Goal: Task Accomplishment & Management: Manage account settings

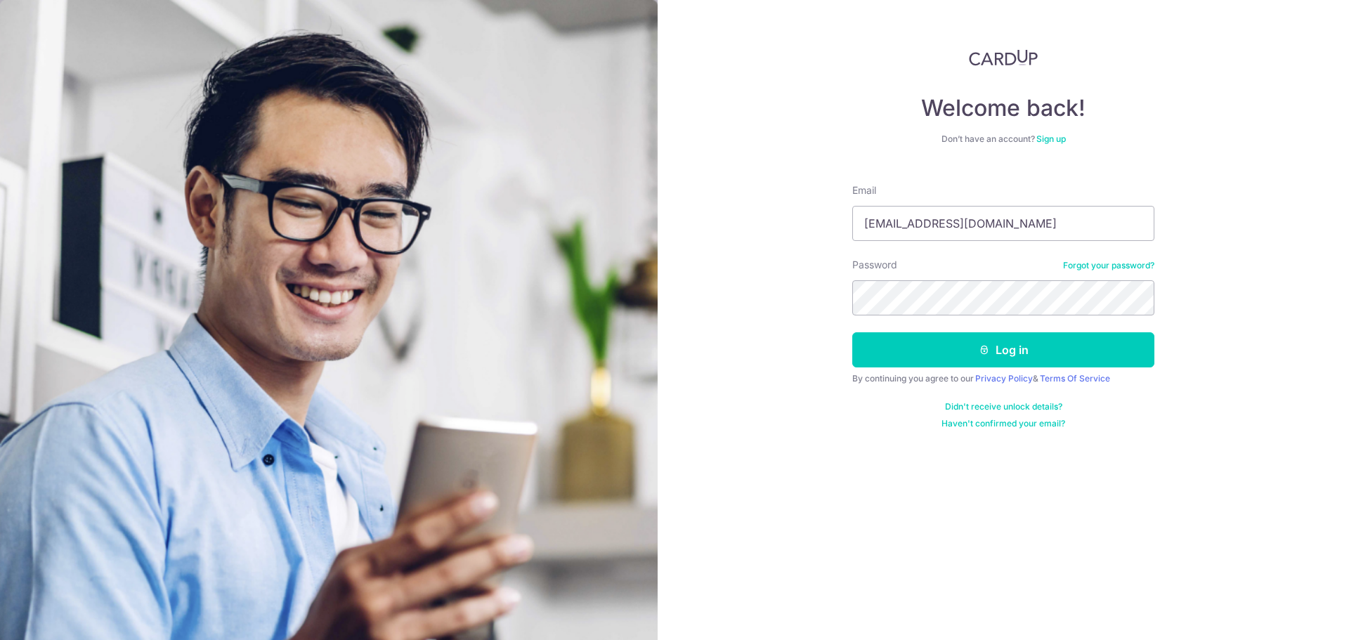
type input "[EMAIL_ADDRESS][DOMAIN_NAME]"
click at [852, 332] on button "Log in" at bounding box center [1003, 349] width 302 height 35
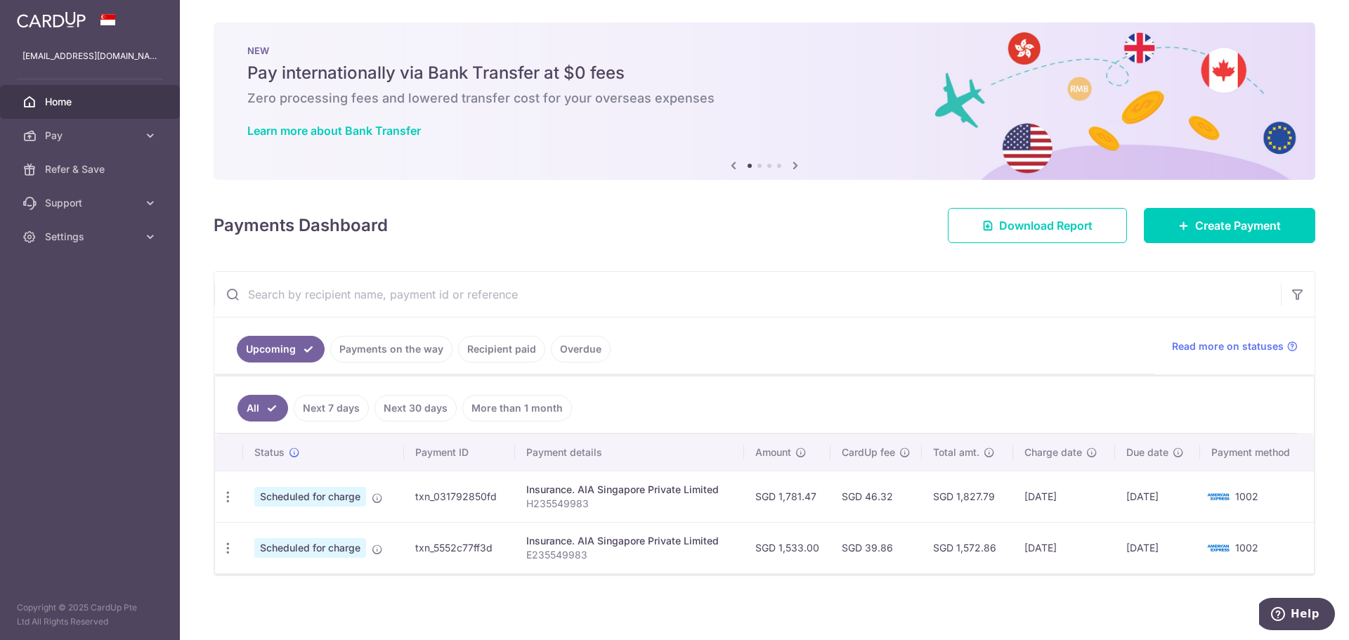
click at [419, 348] on link "Payments on the way" at bounding box center [391, 349] width 122 height 27
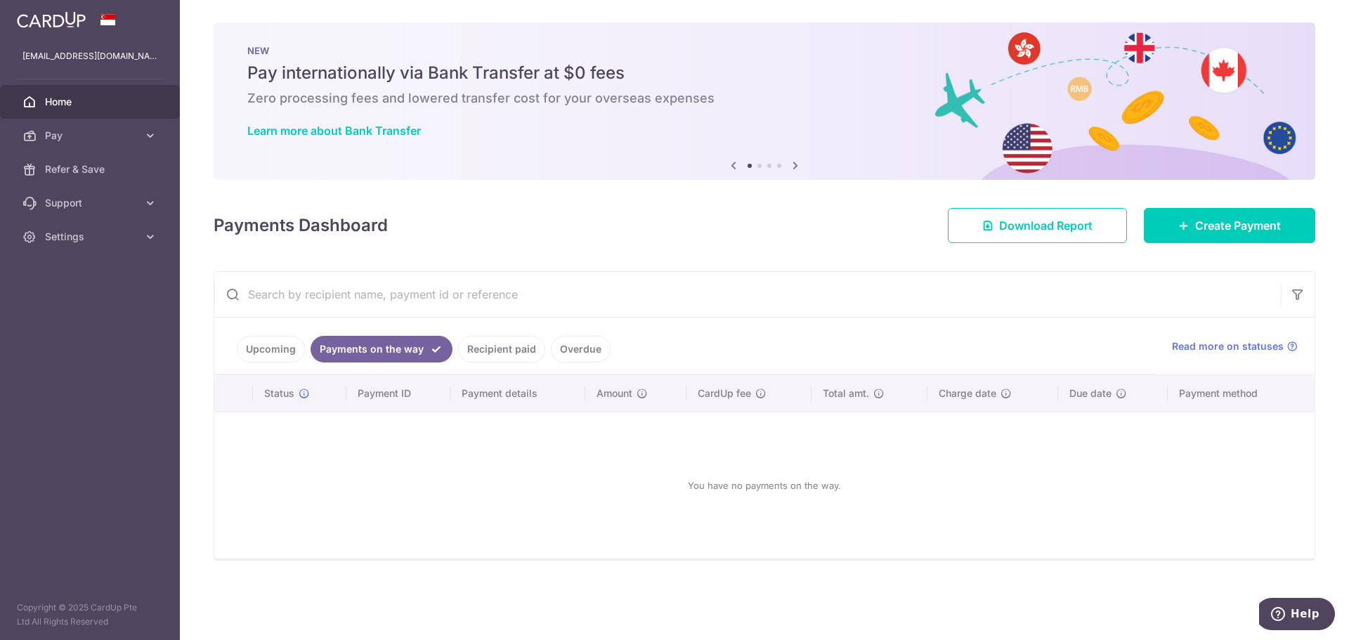
click at [487, 347] on link "Recipient paid" at bounding box center [501, 349] width 87 height 27
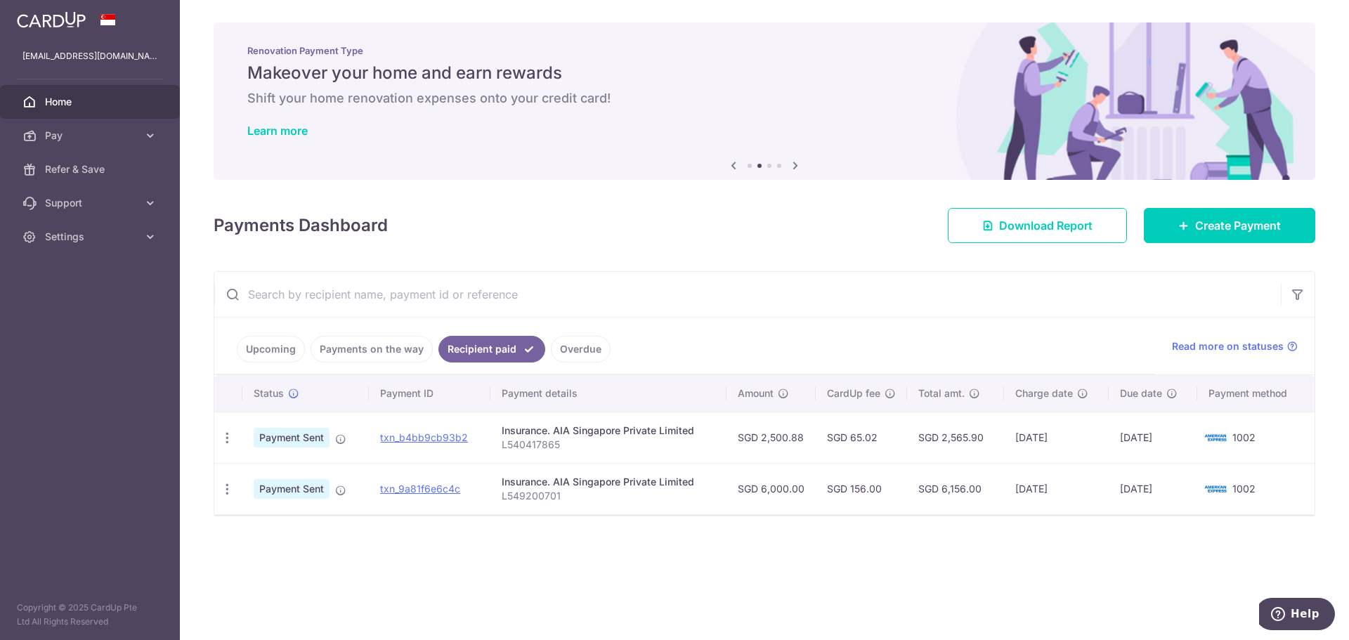
click at [280, 352] on link "Upcoming" at bounding box center [271, 349] width 68 height 27
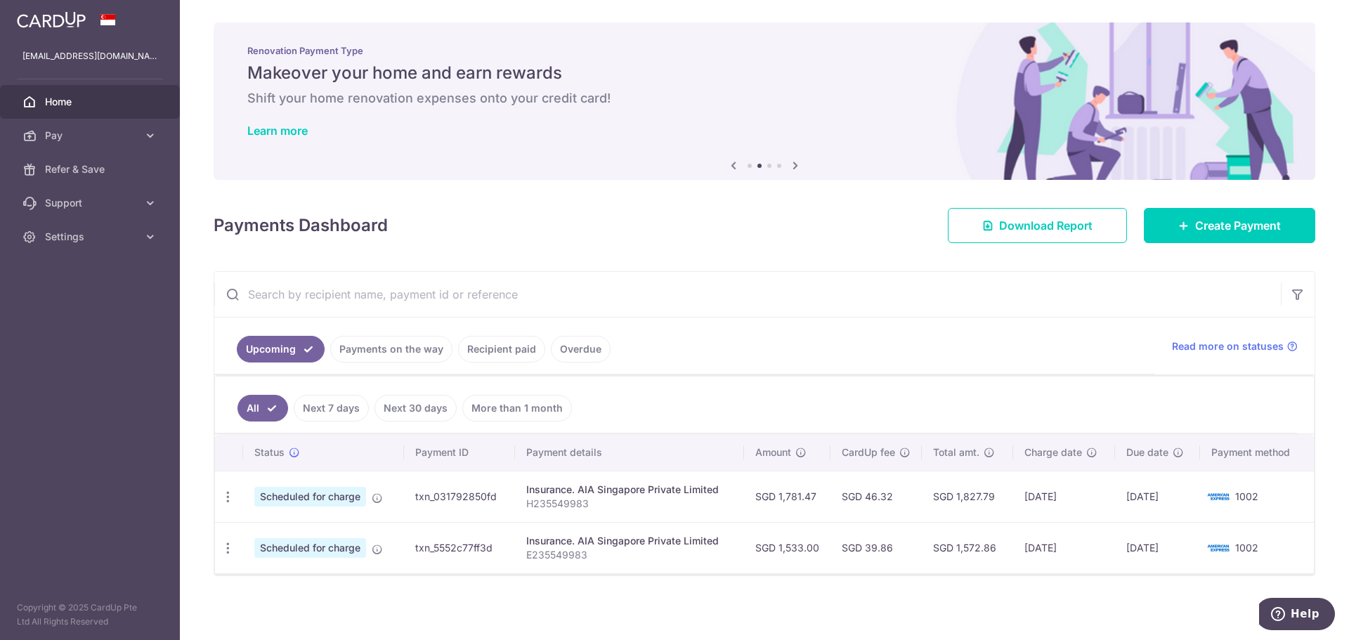
scroll to position [2, 0]
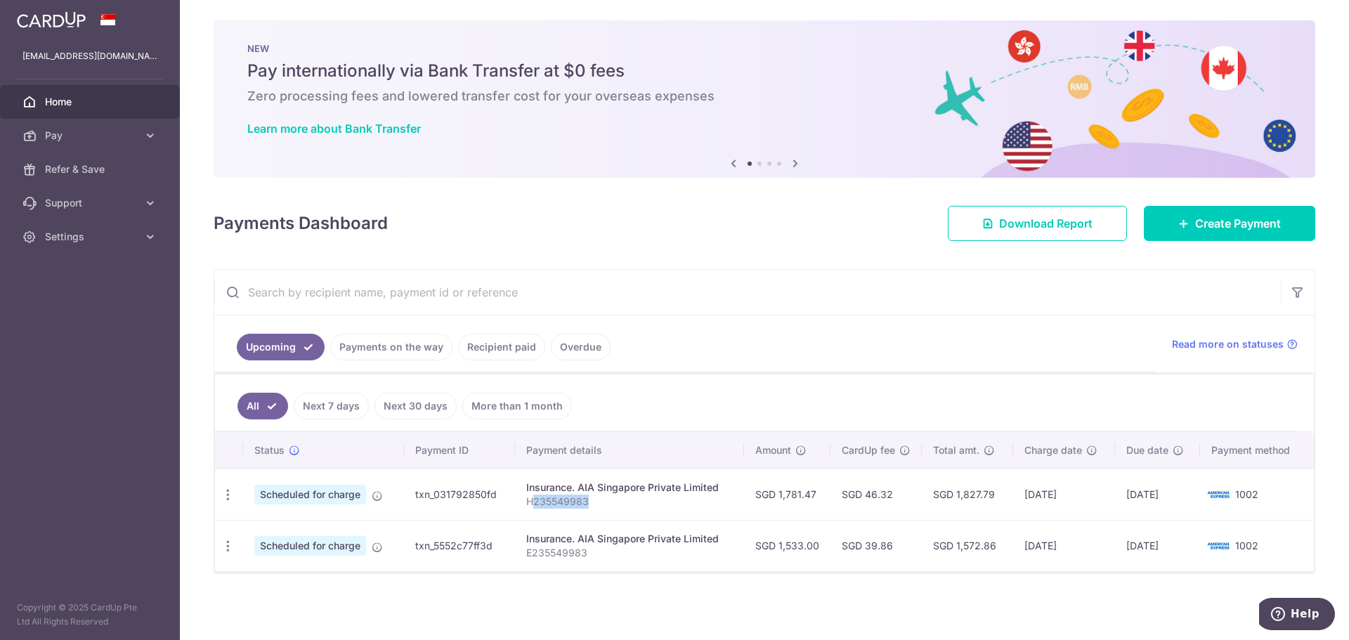
drag, startPoint x: 532, startPoint y: 501, endPoint x: 598, endPoint y: 502, distance: 66.7
click at [598, 502] on p "H235549983" at bounding box center [629, 501] width 207 height 14
copy p "235549983"
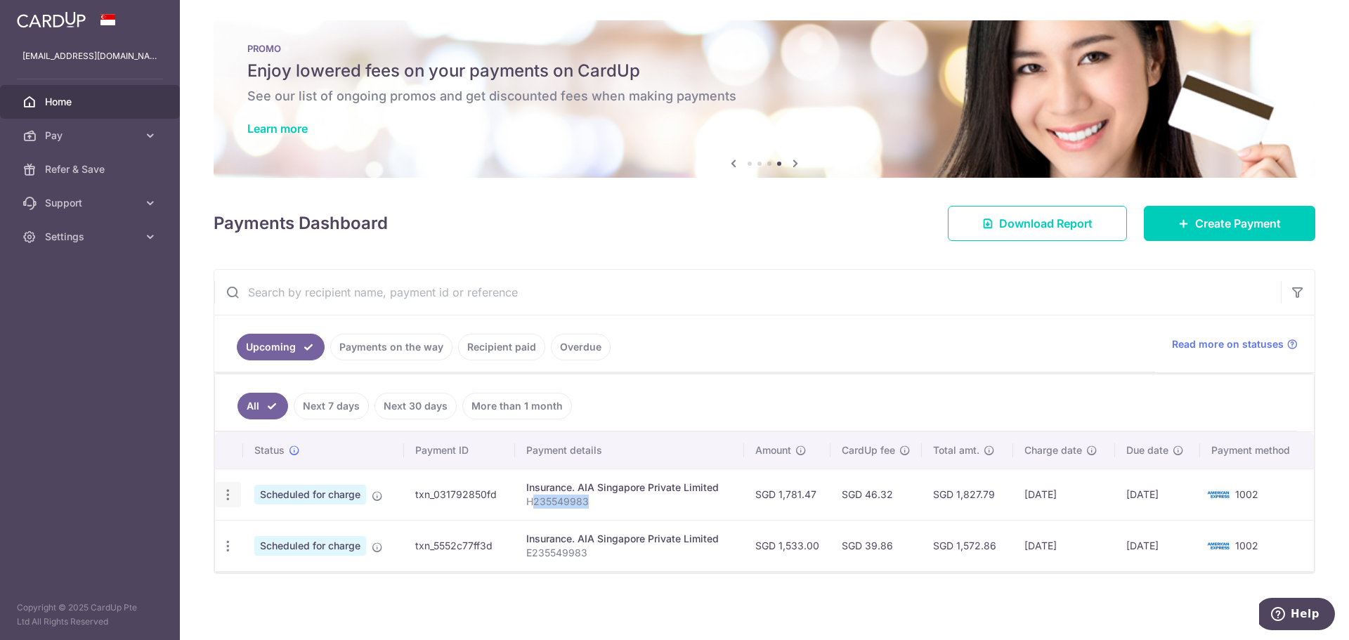
click at [224, 494] on icon "button" at bounding box center [228, 494] width 15 height 15
click at [300, 570] on span "Cancel payment" at bounding box center [303, 567] width 94 height 17
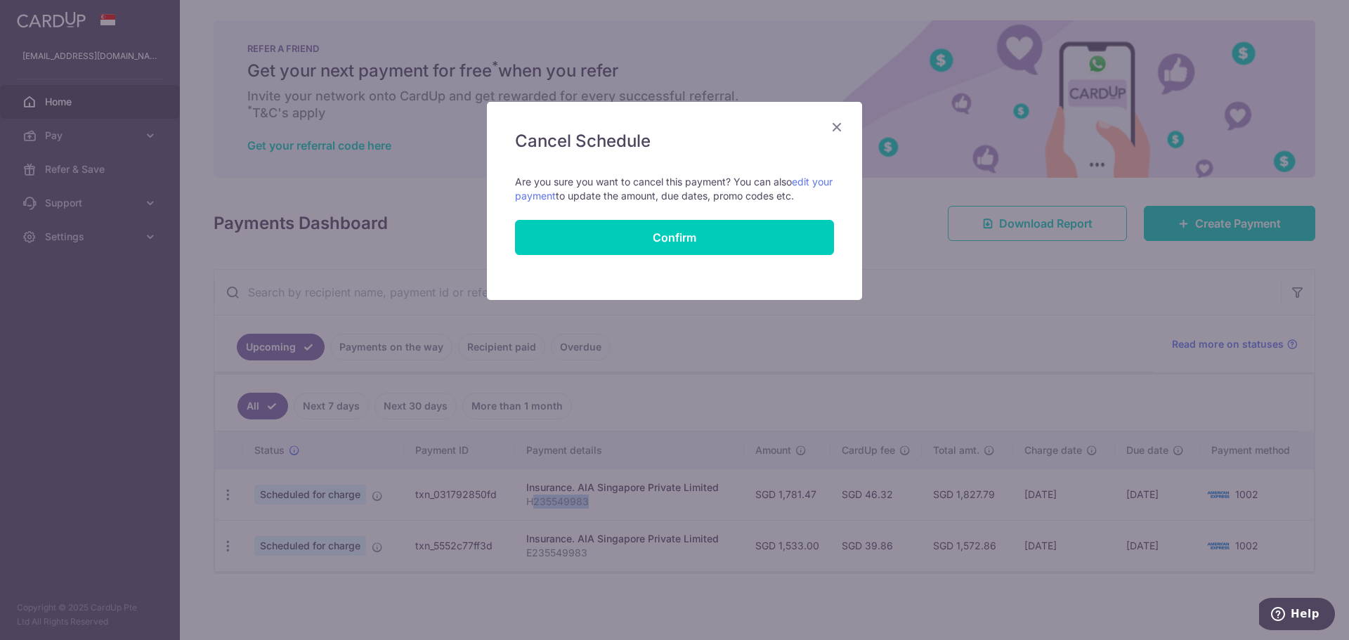
click at [841, 120] on icon "Close" at bounding box center [836, 127] width 17 height 18
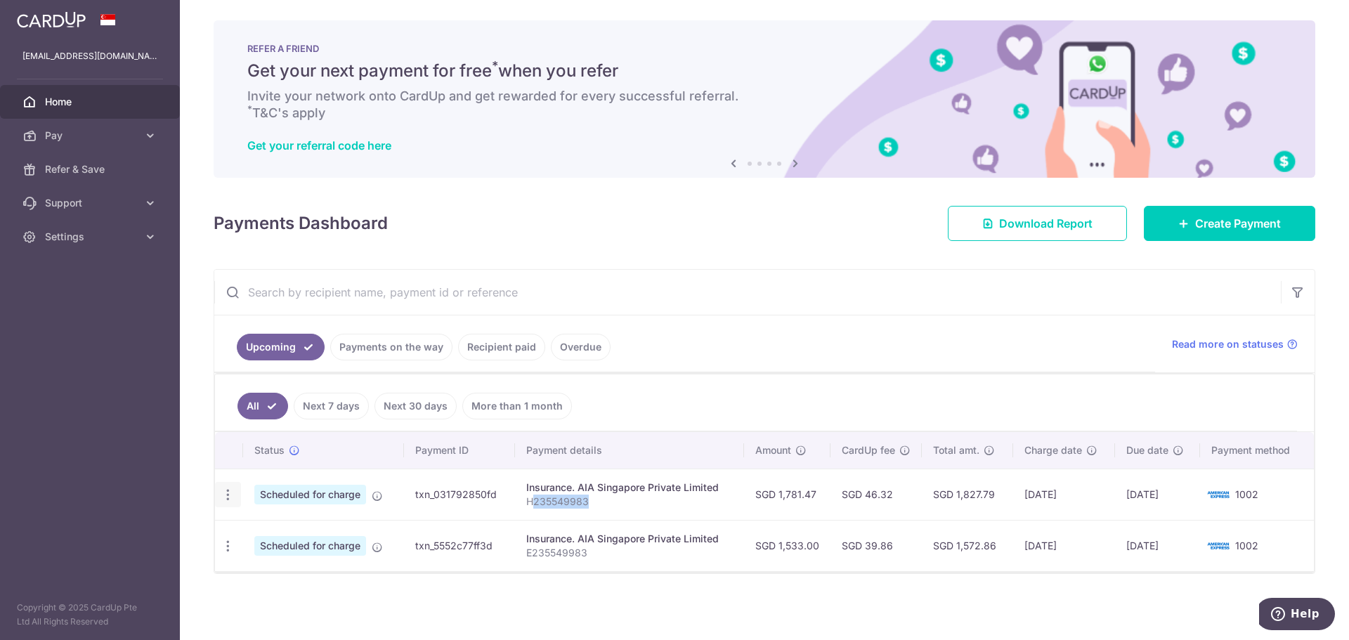
click at [229, 495] on icon "button" at bounding box center [228, 494] width 15 height 15
click at [306, 530] on span "Update payment" at bounding box center [303, 533] width 96 height 17
radio input "true"
type input "1,781.47"
type input "[DATE]"
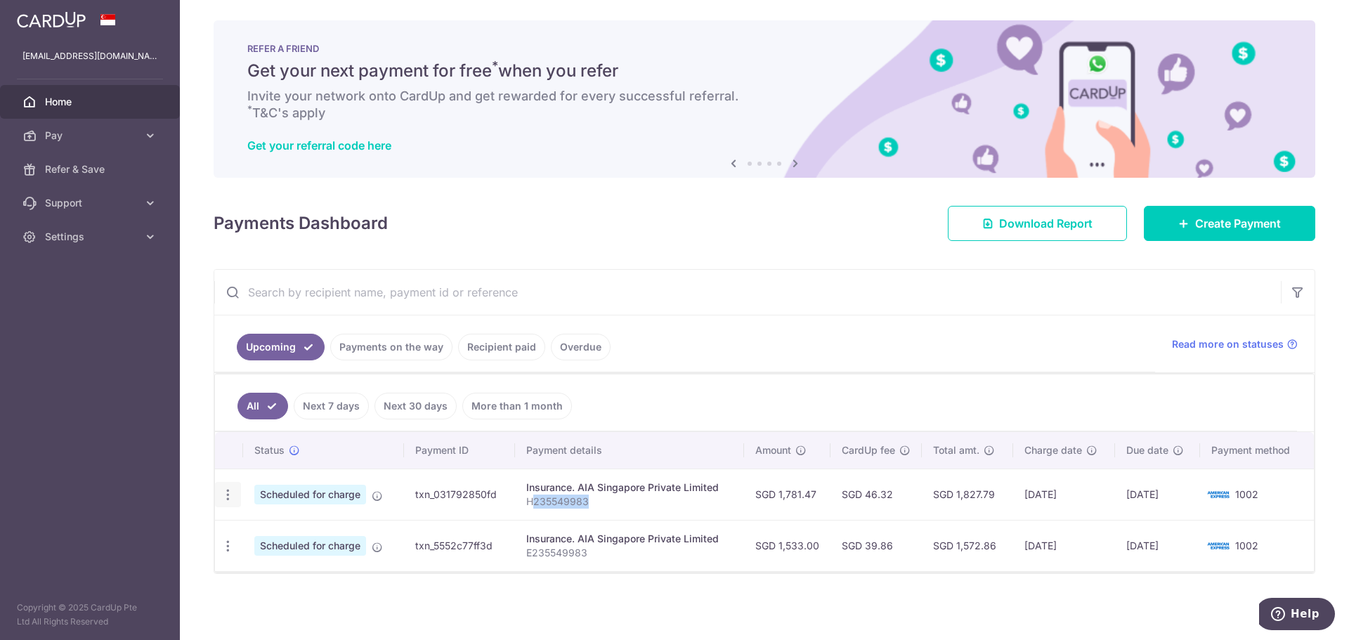
type input "H235549983"
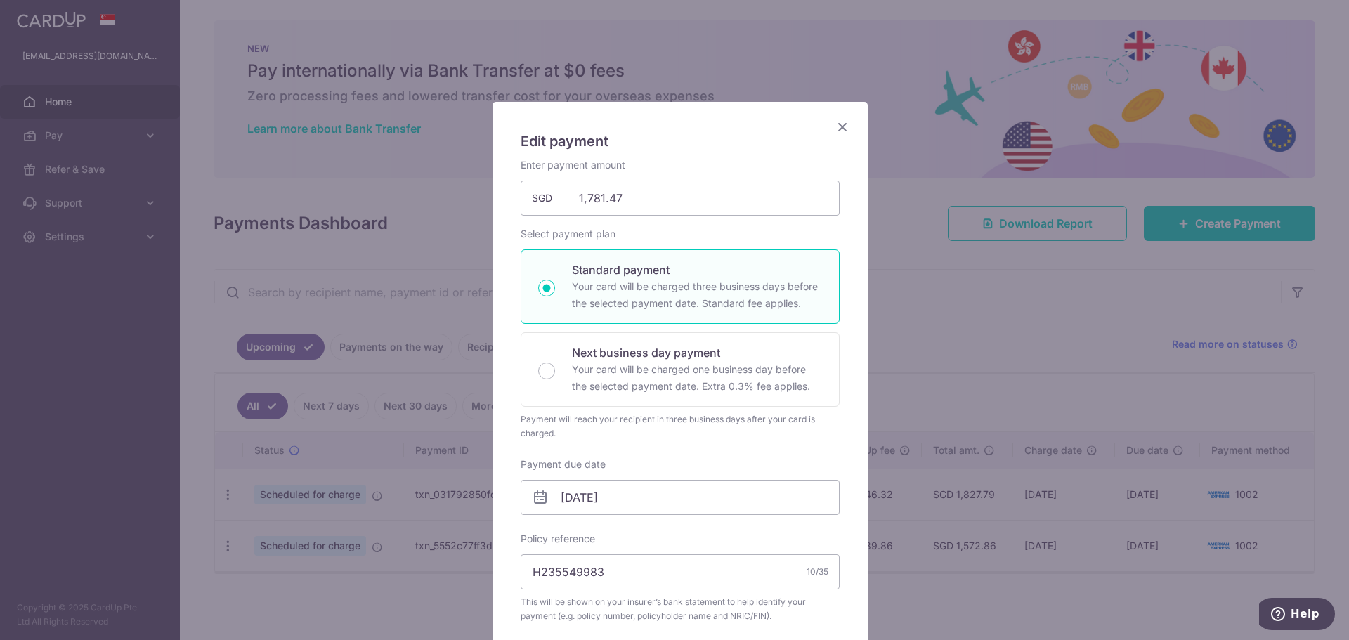
click at [834, 126] on icon "Close" at bounding box center [842, 127] width 17 height 18
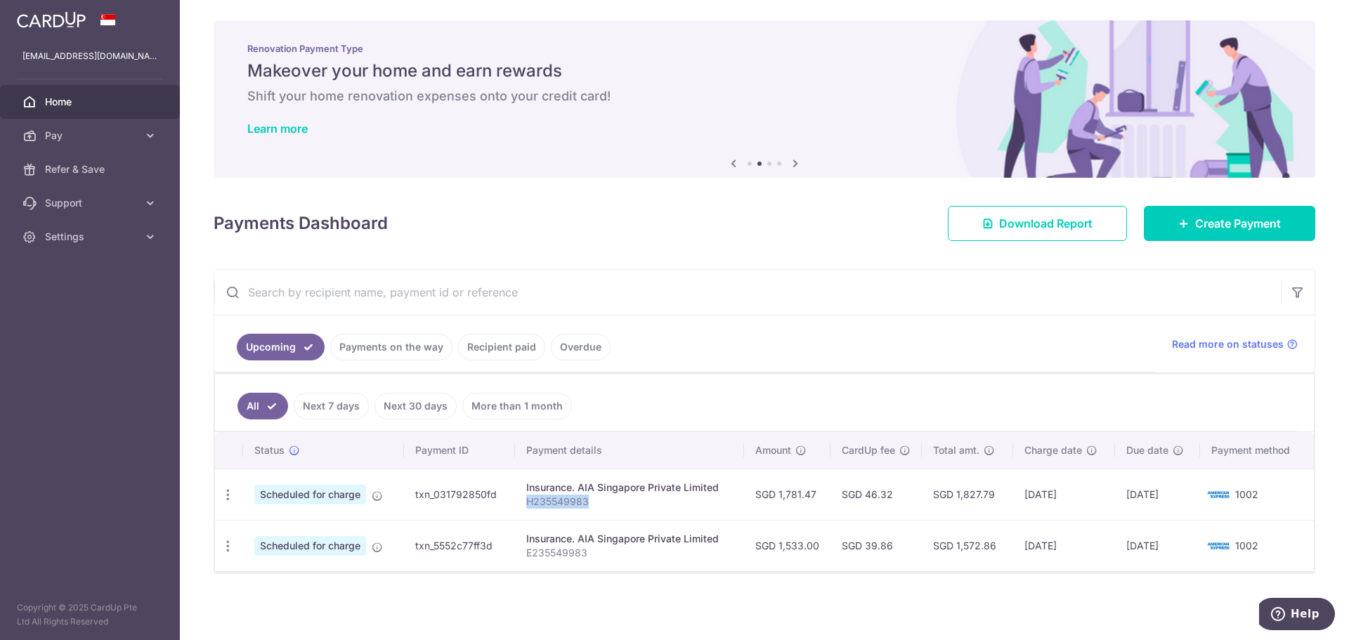
drag, startPoint x: 527, startPoint y: 500, endPoint x: 591, endPoint y: 499, distance: 63.9
click at [591, 499] on p "H235549983" at bounding box center [629, 501] width 207 height 14
copy p "H235549983"
click at [227, 495] on icon "button" at bounding box center [228, 494] width 15 height 15
click at [281, 530] on span "Update payment" at bounding box center [303, 533] width 96 height 17
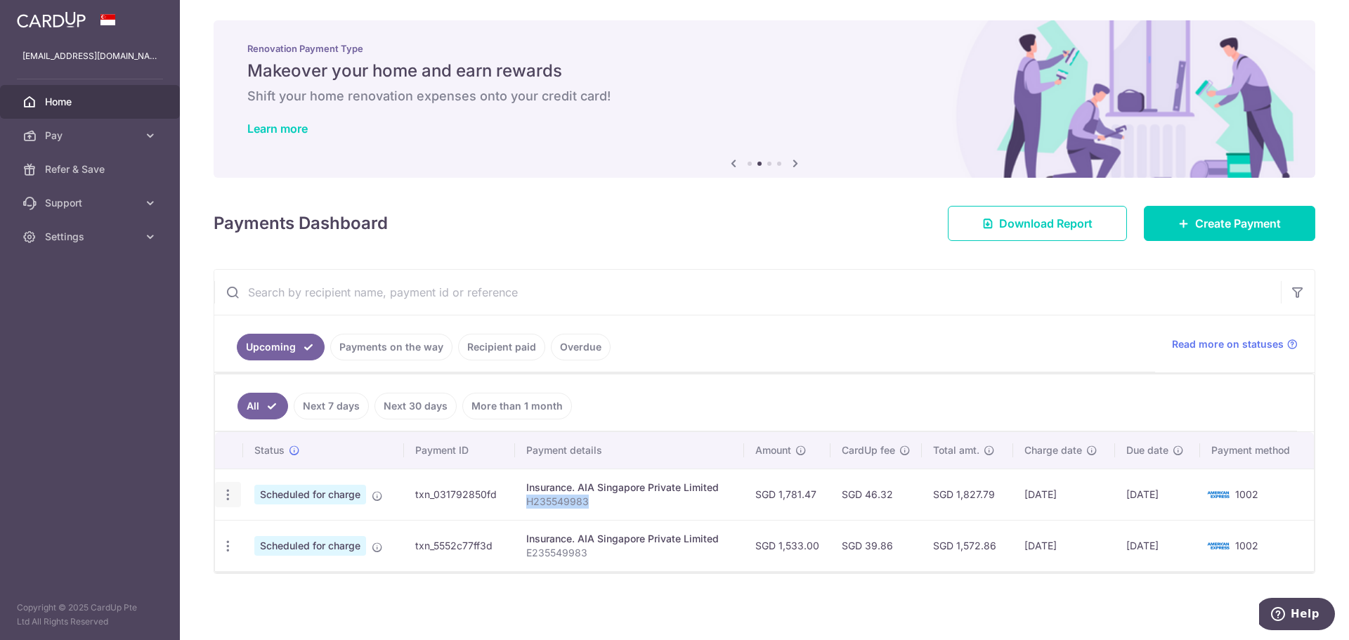
radio input "true"
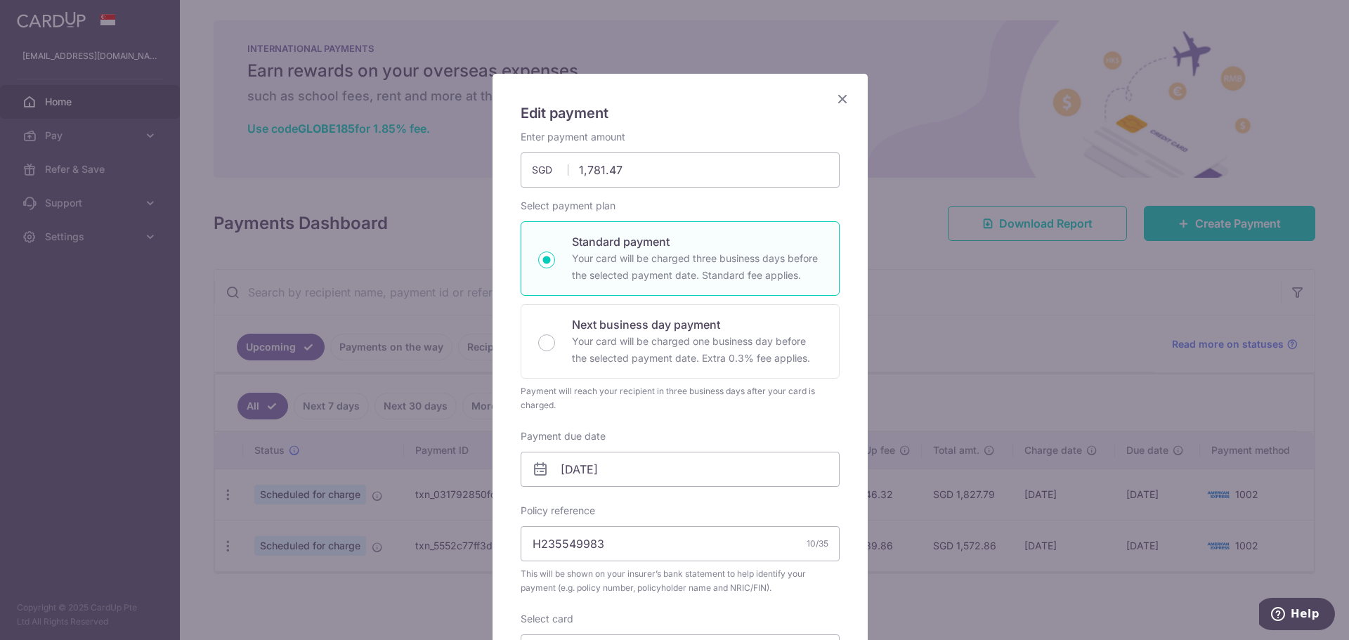
scroll to position [0, 0]
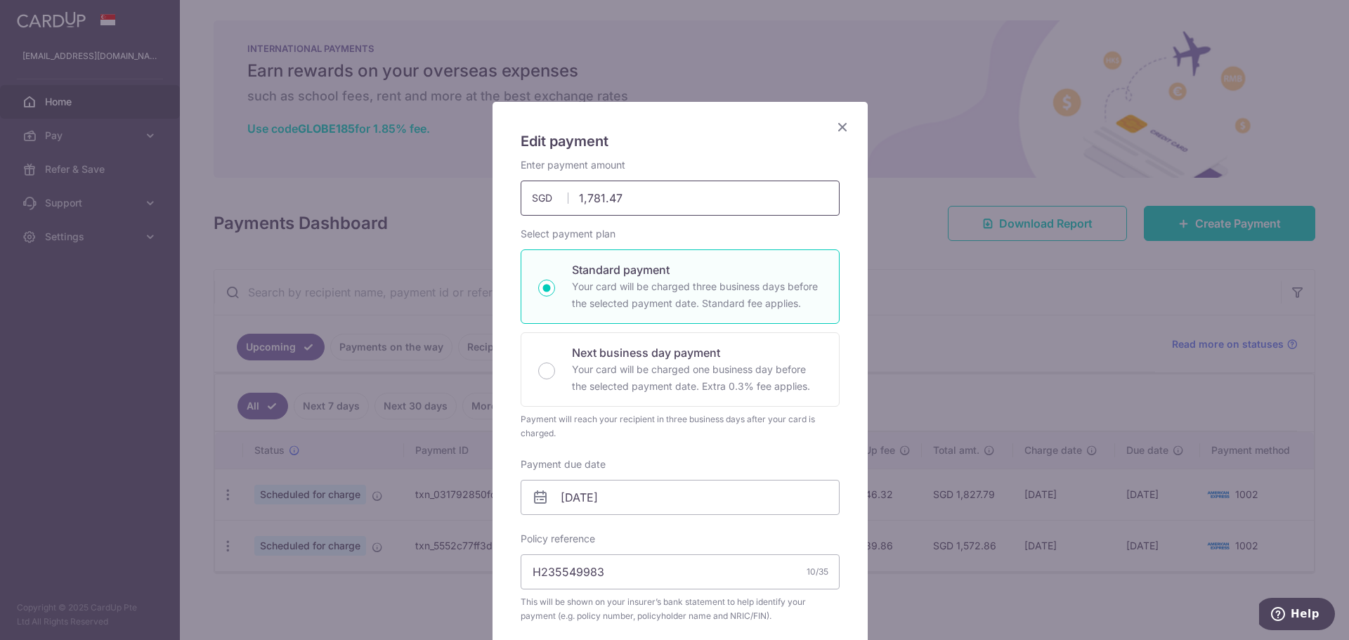
drag, startPoint x: 626, startPoint y: 192, endPoint x: 580, endPoint y: 192, distance: 45.7
click at [568, 190] on input "1,781.47" at bounding box center [679, 198] width 319 height 35
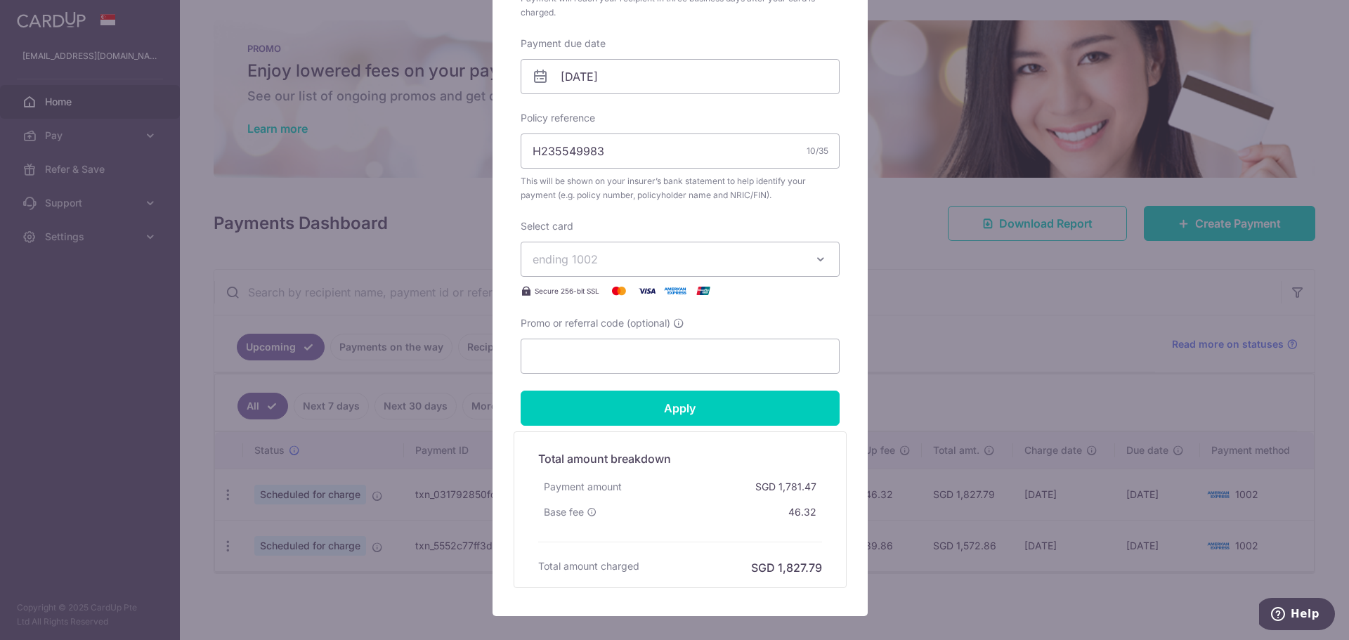
scroll to position [421, 0]
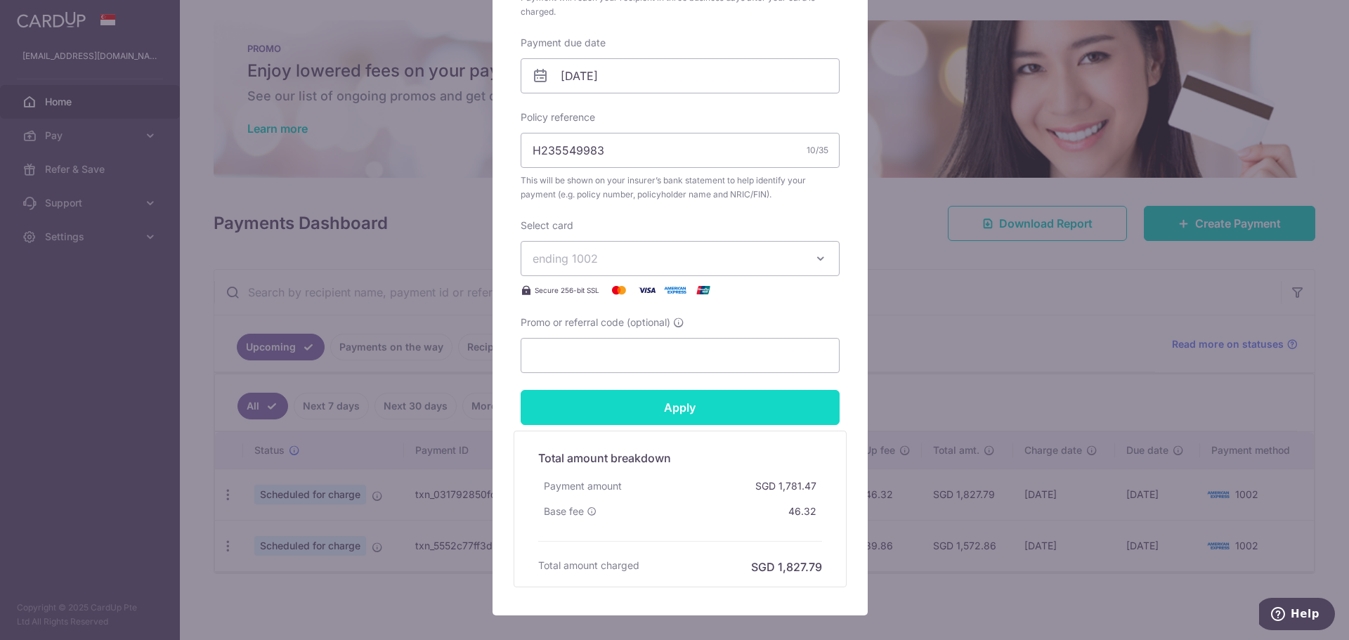
type input "616.00"
click at [676, 414] on input "Apply" at bounding box center [679, 407] width 319 height 35
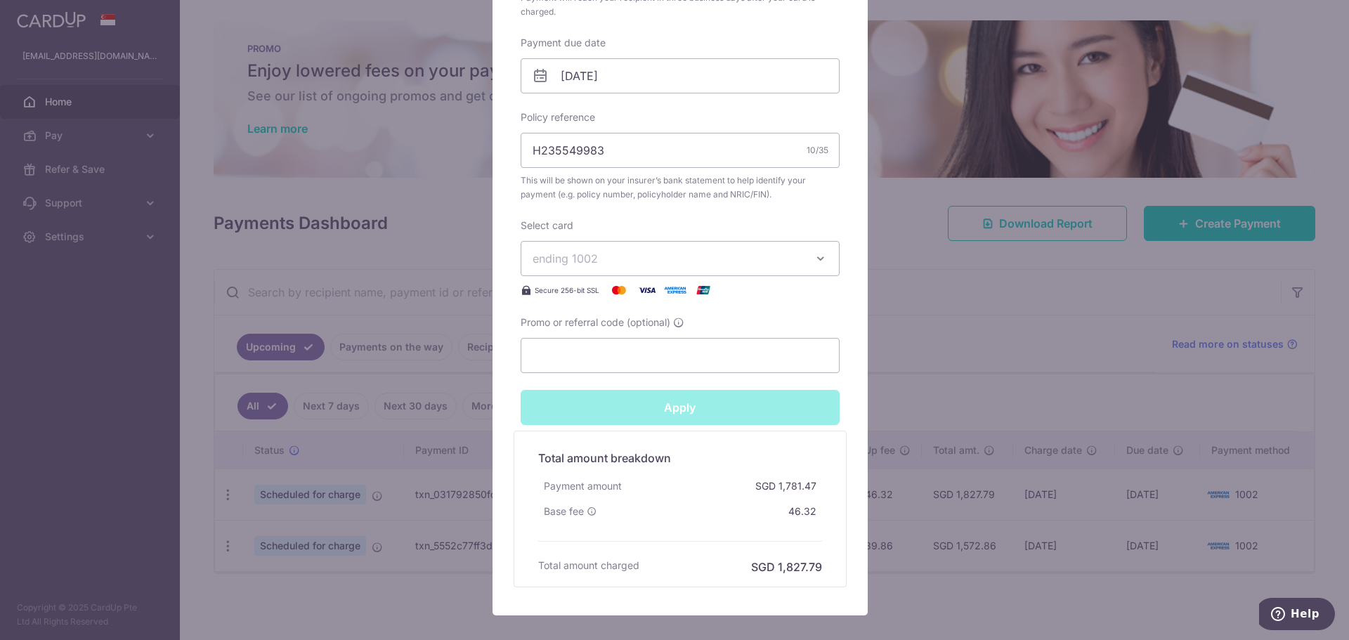
type input "Successfully Applied"
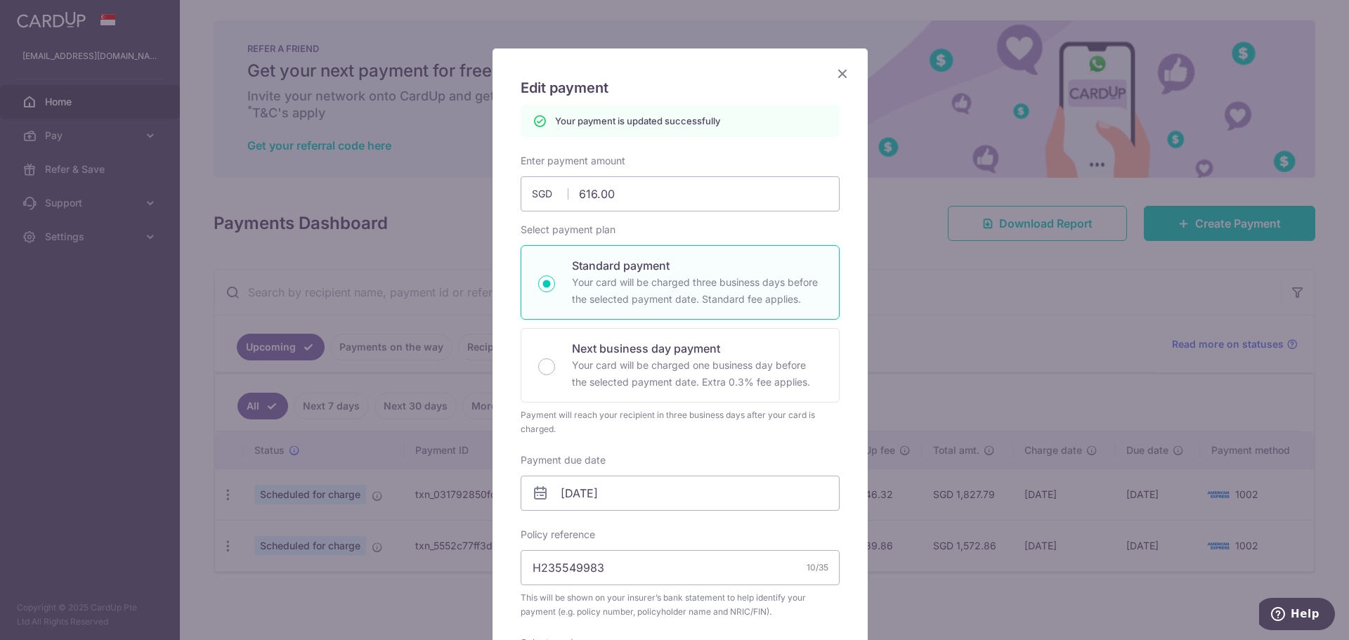
scroll to position [0, 0]
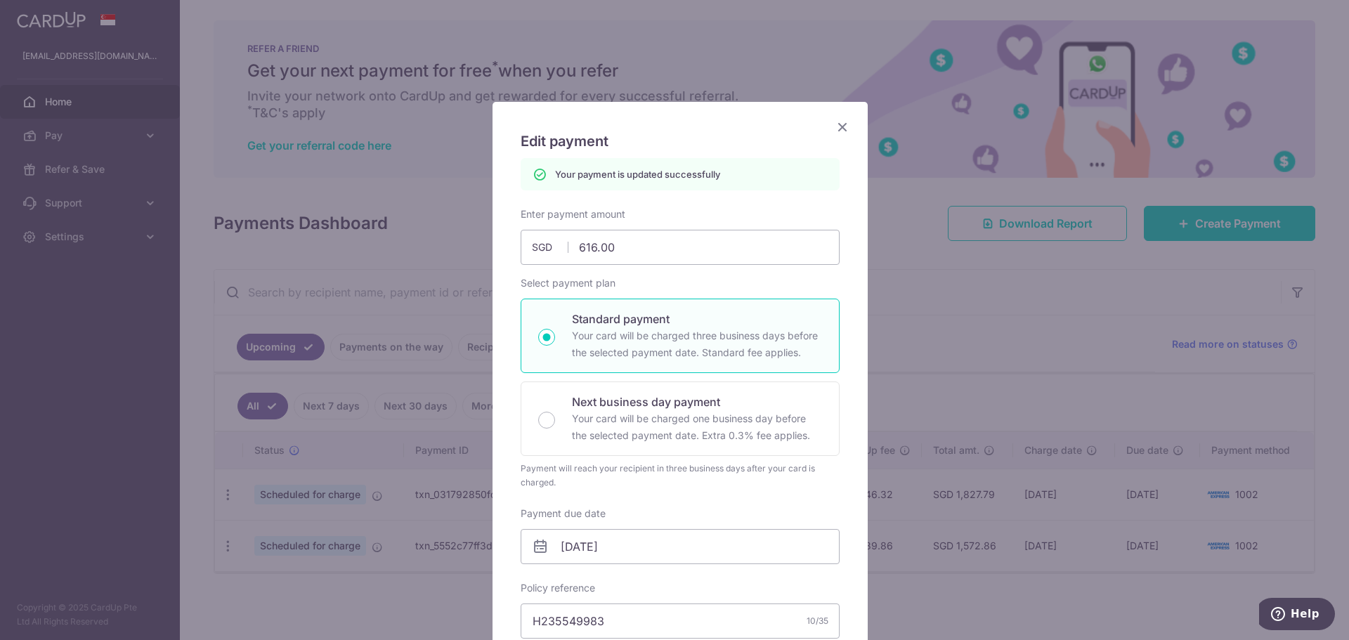
click at [836, 122] on icon "Close" at bounding box center [842, 127] width 17 height 18
